Goal: Task Accomplishment & Management: Manage account settings

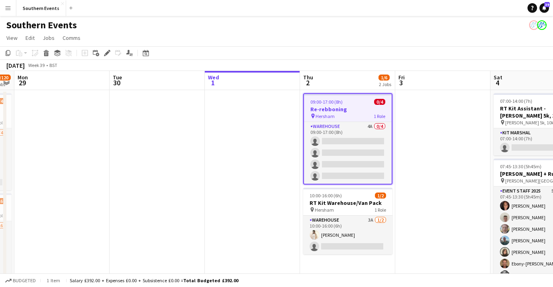
click at [333, 107] on h3 "Re-rebboning" at bounding box center [348, 109] width 88 height 7
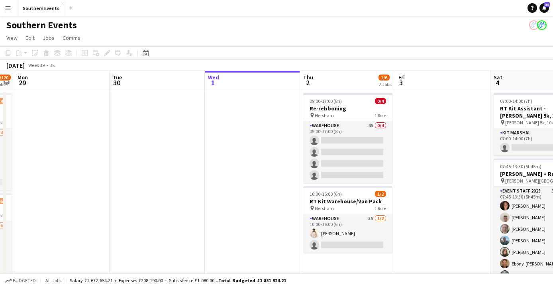
click at [333, 107] on h3 "Re-rebboning" at bounding box center [347, 108] width 89 height 7
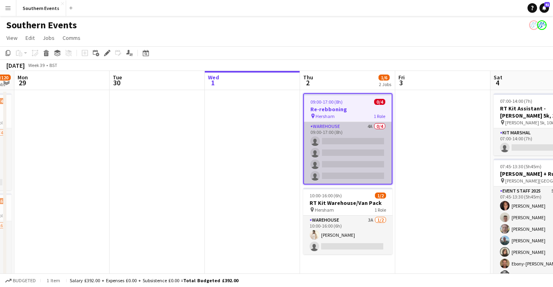
click at [332, 135] on app-card-role "Warehouse 4A 0/4 09:00-17:00 (8h) single-neutral-actions single-neutral-actions…" at bounding box center [348, 153] width 88 height 62
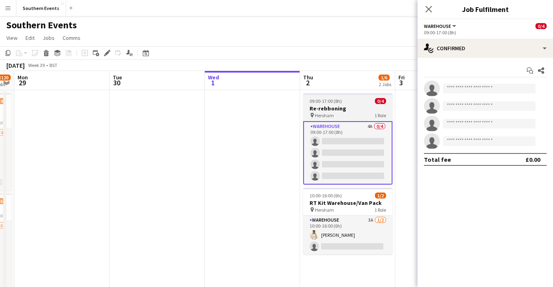
click at [327, 110] on h3 "Re-rebboning" at bounding box center [347, 108] width 89 height 7
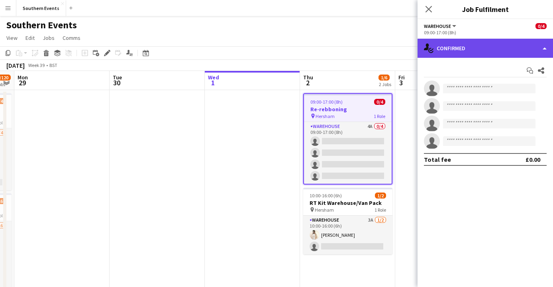
click at [454, 43] on div "single-neutral-actions-check-2 Confirmed" at bounding box center [486, 48] width 136 height 19
click at [468, 48] on div "single-neutral-actions-check-2 Confirmed" at bounding box center [486, 48] width 136 height 19
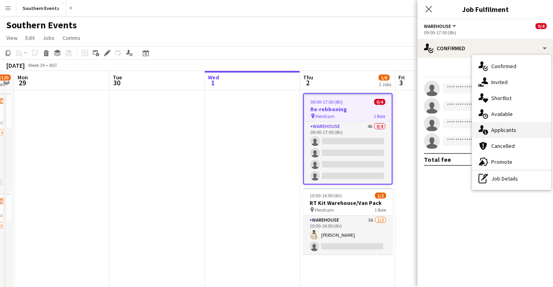
click at [506, 128] on span "Applicants" at bounding box center [503, 129] width 25 height 7
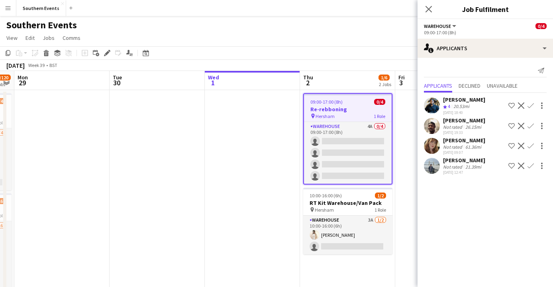
click at [531, 106] on app-icon "Confirm" at bounding box center [531, 105] width 6 height 6
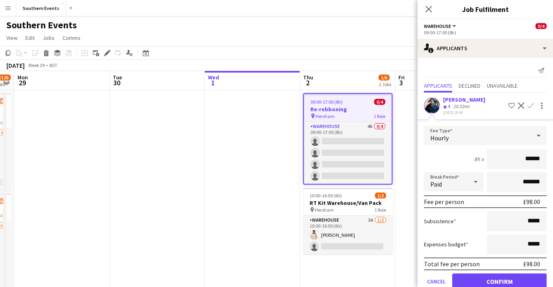
click at [487, 280] on button "Confirm" at bounding box center [499, 281] width 94 height 16
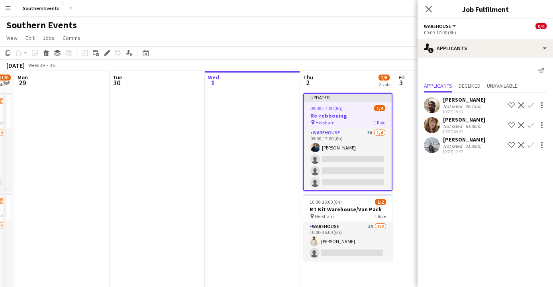
click at [432, 143] on app-user-avatar at bounding box center [432, 145] width 16 height 16
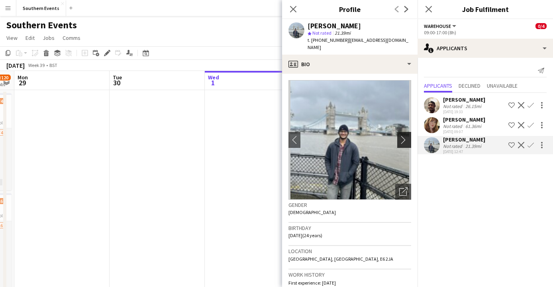
click at [404, 136] on app-icon "chevron-right" at bounding box center [405, 140] width 12 height 8
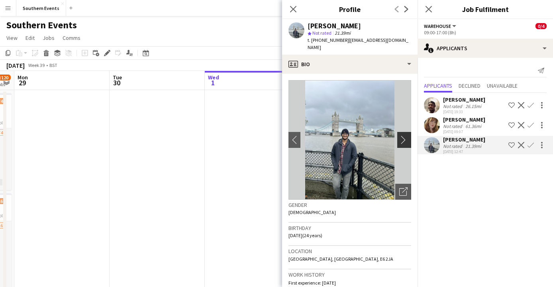
click at [404, 136] on app-icon "chevron-right" at bounding box center [405, 140] width 12 height 8
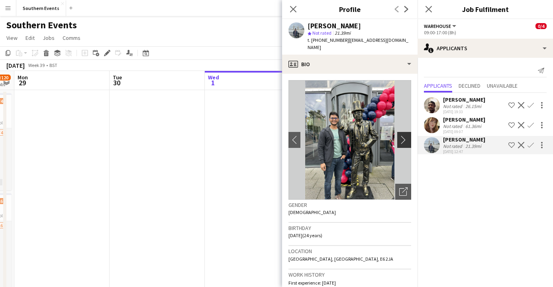
click at [404, 136] on app-icon "chevron-right" at bounding box center [405, 140] width 12 height 8
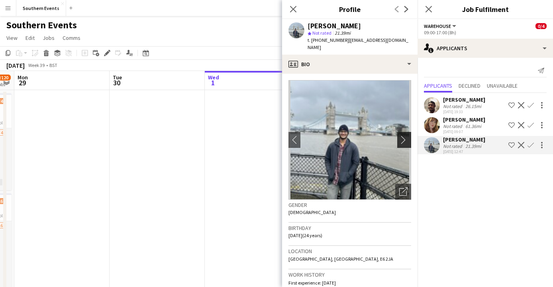
click at [404, 136] on app-icon "chevron-right" at bounding box center [405, 140] width 12 height 8
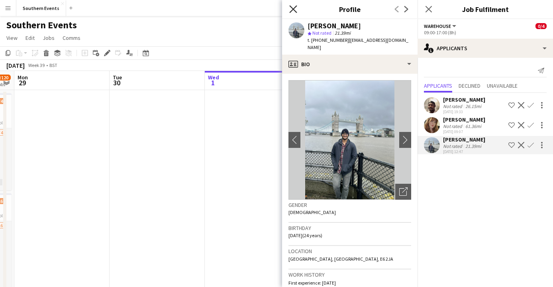
click at [290, 10] on icon "Close pop-in" at bounding box center [293, 9] width 8 height 8
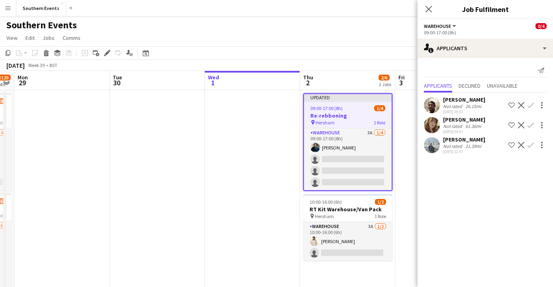
click at [432, 124] on app-user-avatar at bounding box center [432, 125] width 16 height 16
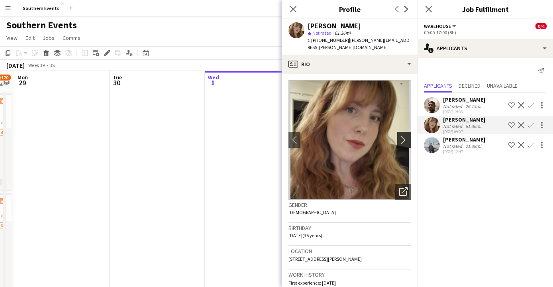
click at [404, 136] on app-icon "chevron-right" at bounding box center [405, 140] width 12 height 8
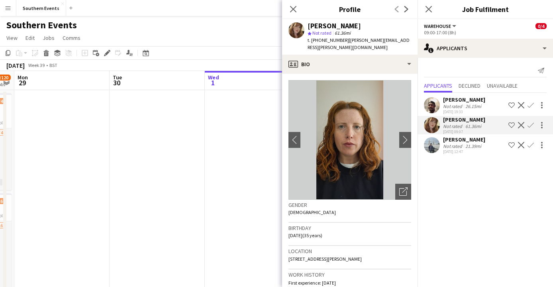
click at [464, 107] on div "26.15mi" at bounding box center [473, 106] width 19 height 6
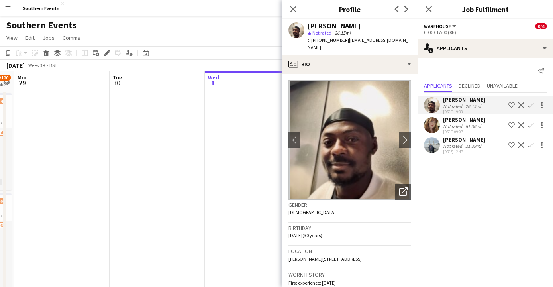
click at [470, 151] on div "[DATE] 12:47" at bounding box center [464, 151] width 42 height 5
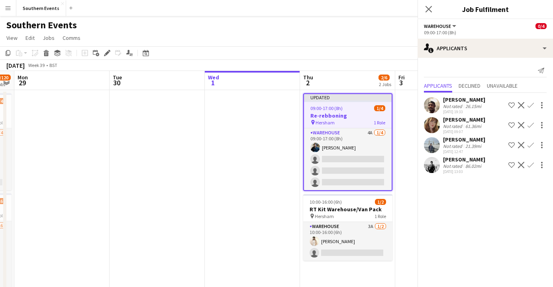
scroll to position [140, 0]
click at [460, 163] on div "[PERSON_NAME]" at bounding box center [464, 159] width 42 height 7
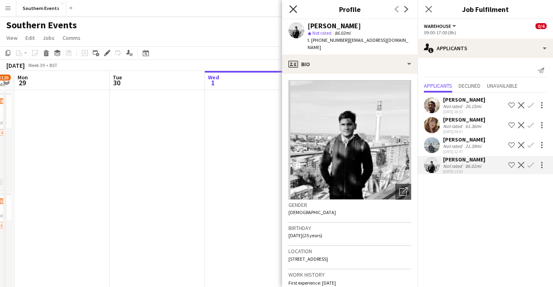
click at [294, 6] on icon "Close pop-in" at bounding box center [293, 9] width 8 height 8
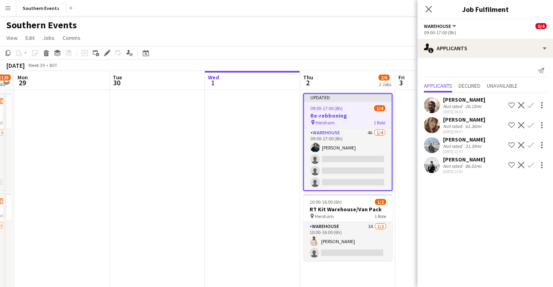
click at [529, 142] on app-icon "Confirm" at bounding box center [531, 145] width 6 height 6
click at [433, 143] on app-user-avatar at bounding box center [432, 145] width 16 height 16
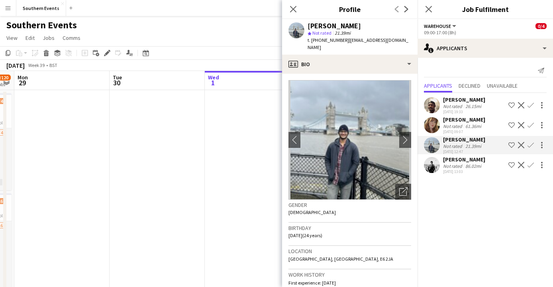
scroll to position [0, 0]
click at [531, 145] on app-icon "Confirm" at bounding box center [531, 145] width 6 height 6
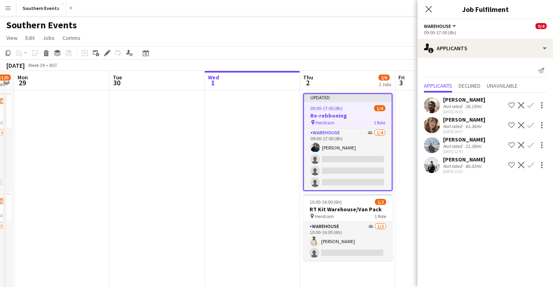
click at [531, 144] on app-icon "Confirm" at bounding box center [531, 145] width 6 height 6
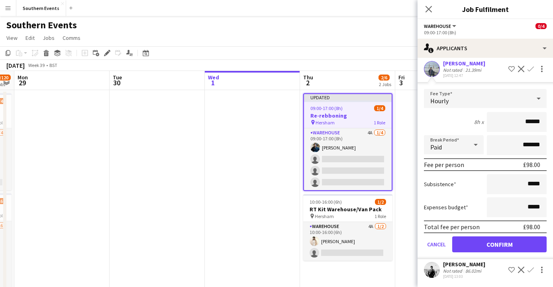
scroll to position [83, 0]
click at [513, 236] on button "Confirm" at bounding box center [499, 244] width 94 height 16
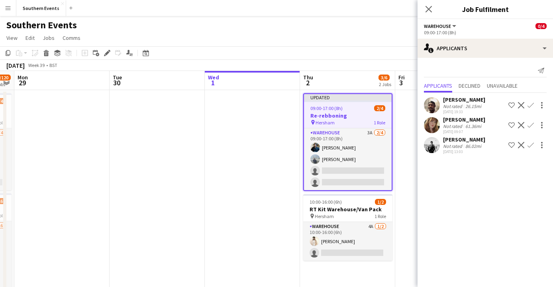
scroll to position [0, 0]
click at [429, 9] on icon at bounding box center [429, 9] width 8 height 8
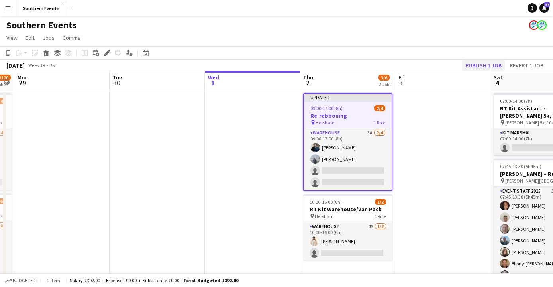
click at [478, 64] on button "Publish 1 job" at bounding box center [483, 65] width 43 height 10
